Goal: Information Seeking & Learning: Learn about a topic

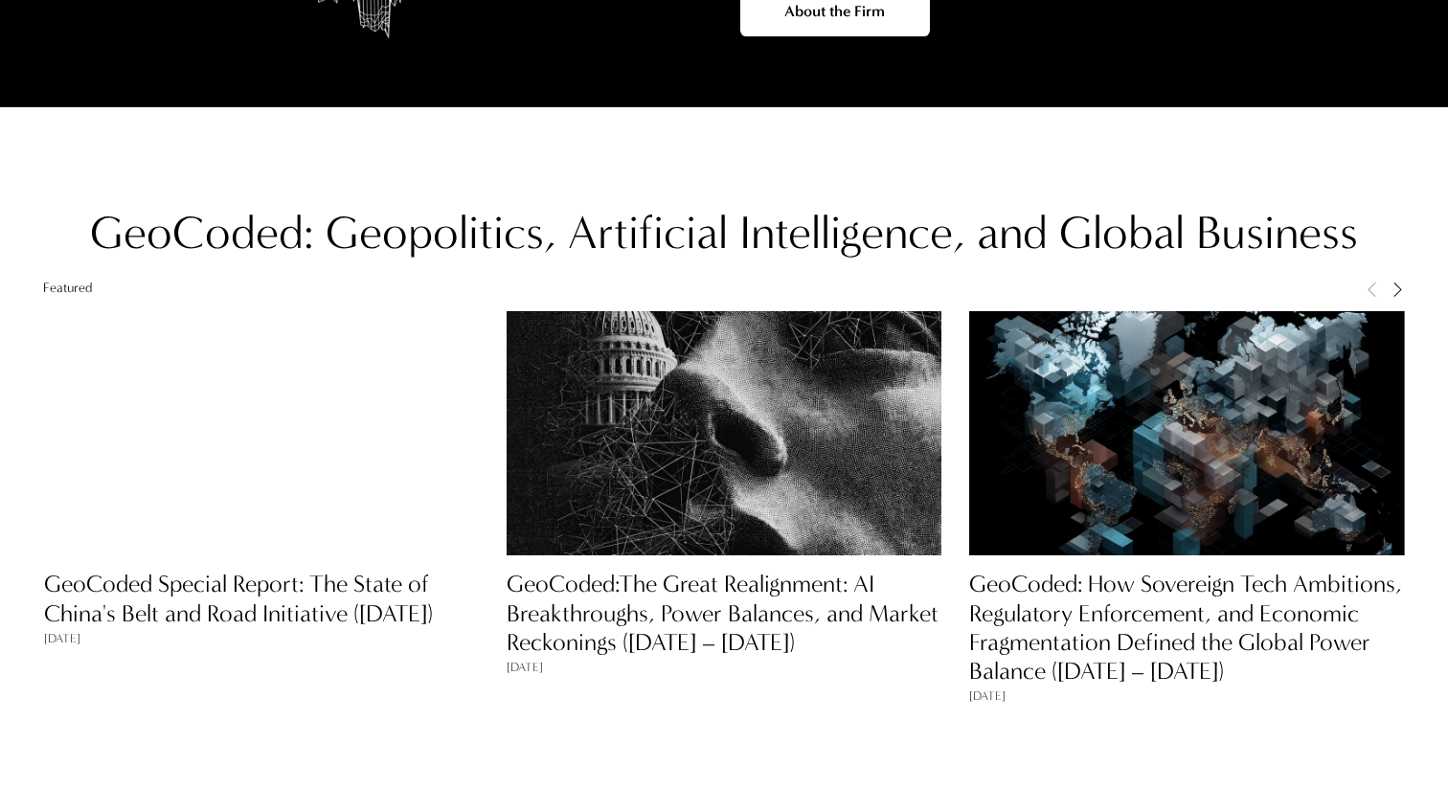
scroll to position [1400, 0]
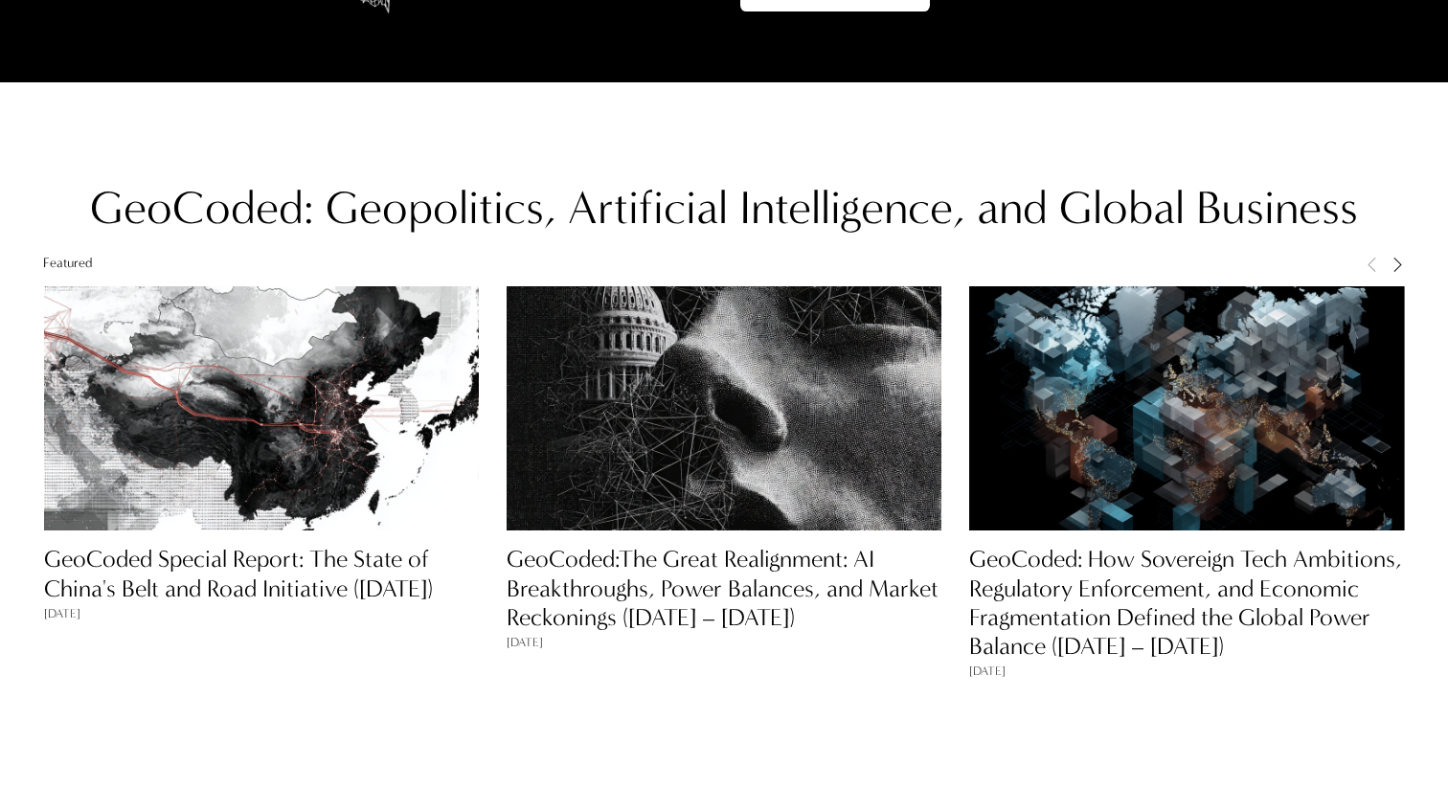
click at [258, 594] on link "GeoCoded Special Report: The State of China's Belt and Road Initiative ([DATE])" at bounding box center [238, 573] width 389 height 57
